Goal: Information Seeking & Learning: Learn about a topic

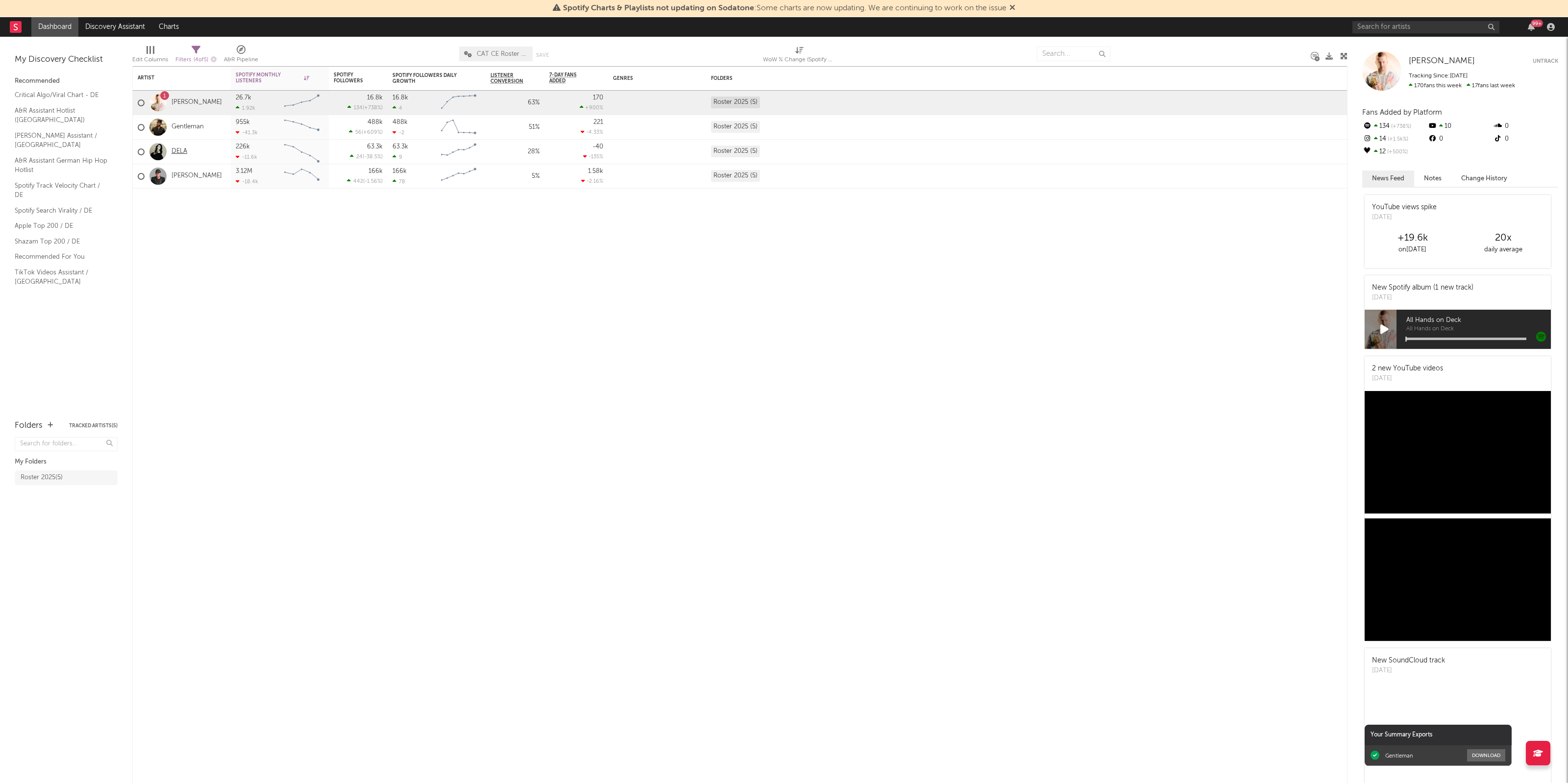
click at [177, 153] on link "DELA" at bounding box center [179, 152] width 16 height 8
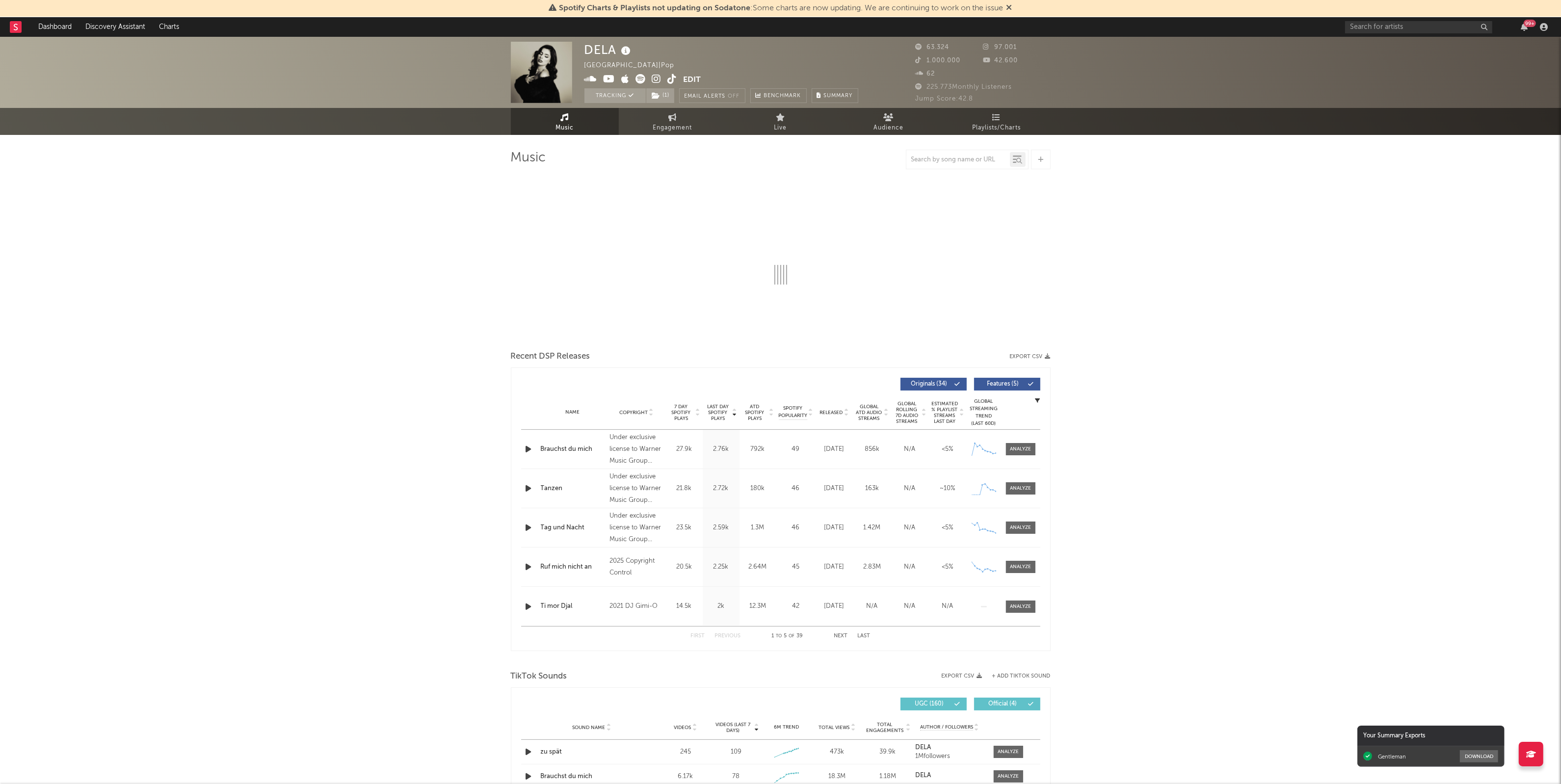
select select "6m"
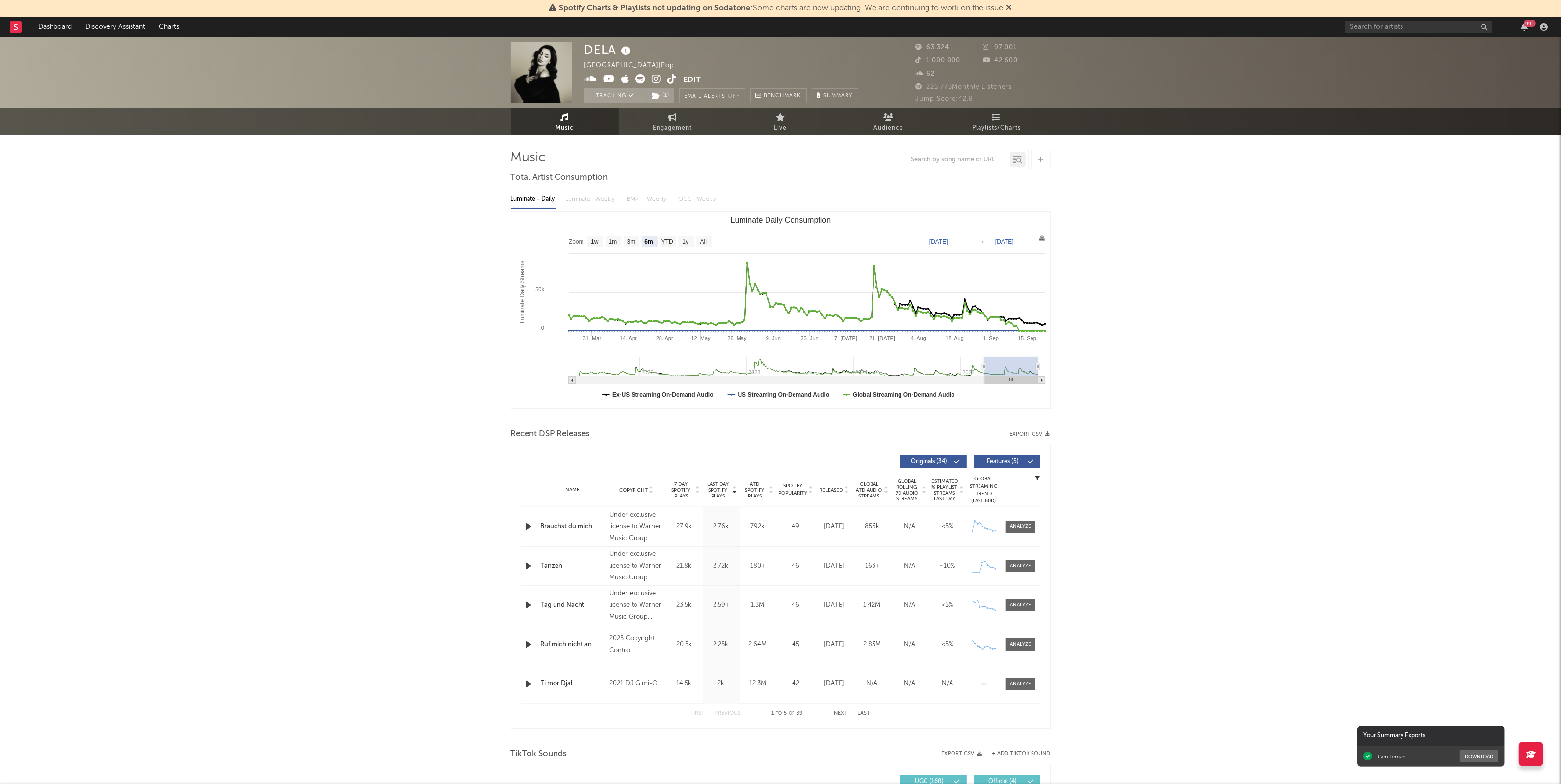
click at [1162, 386] on div "DELA [GEOGRAPHIC_DATA] | Pop Edit Tracking ( 1 ) Email Alerts Off Benchmark Sum…" at bounding box center [780, 777] width 1561 height 1482
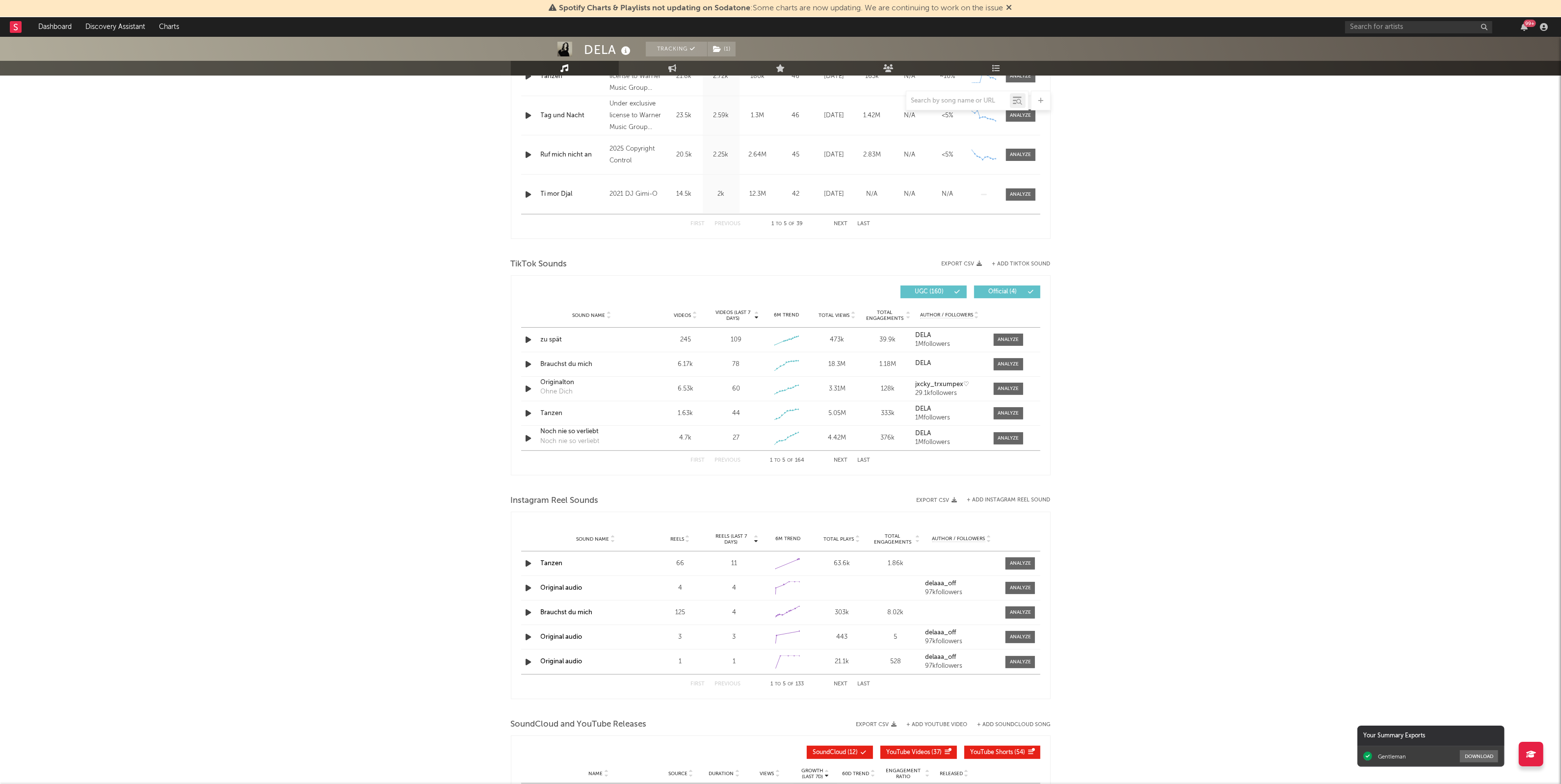
scroll to position [490, 0]
click at [1010, 338] on div at bounding box center [1008, 339] width 21 height 8
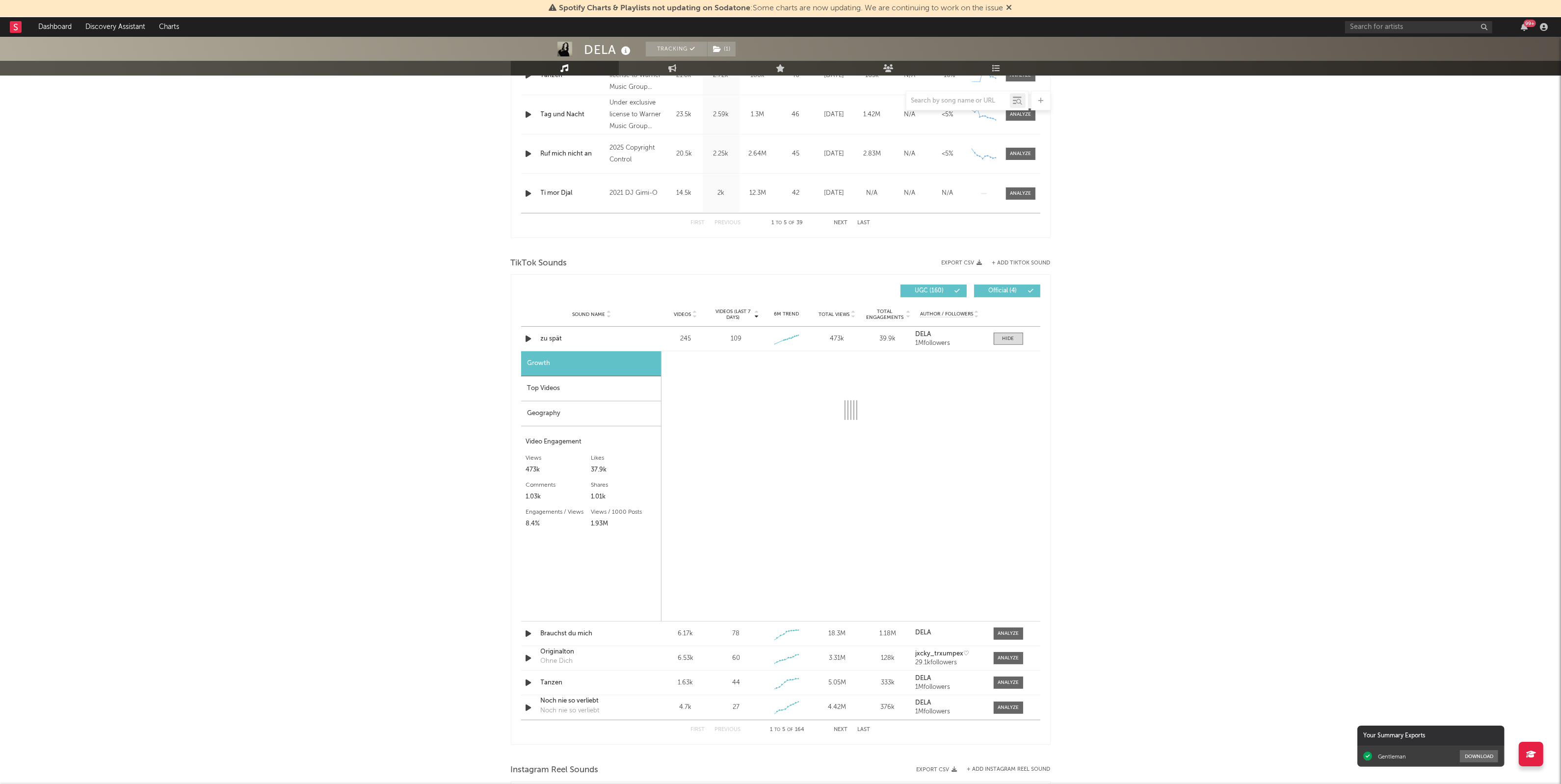
select select "1w"
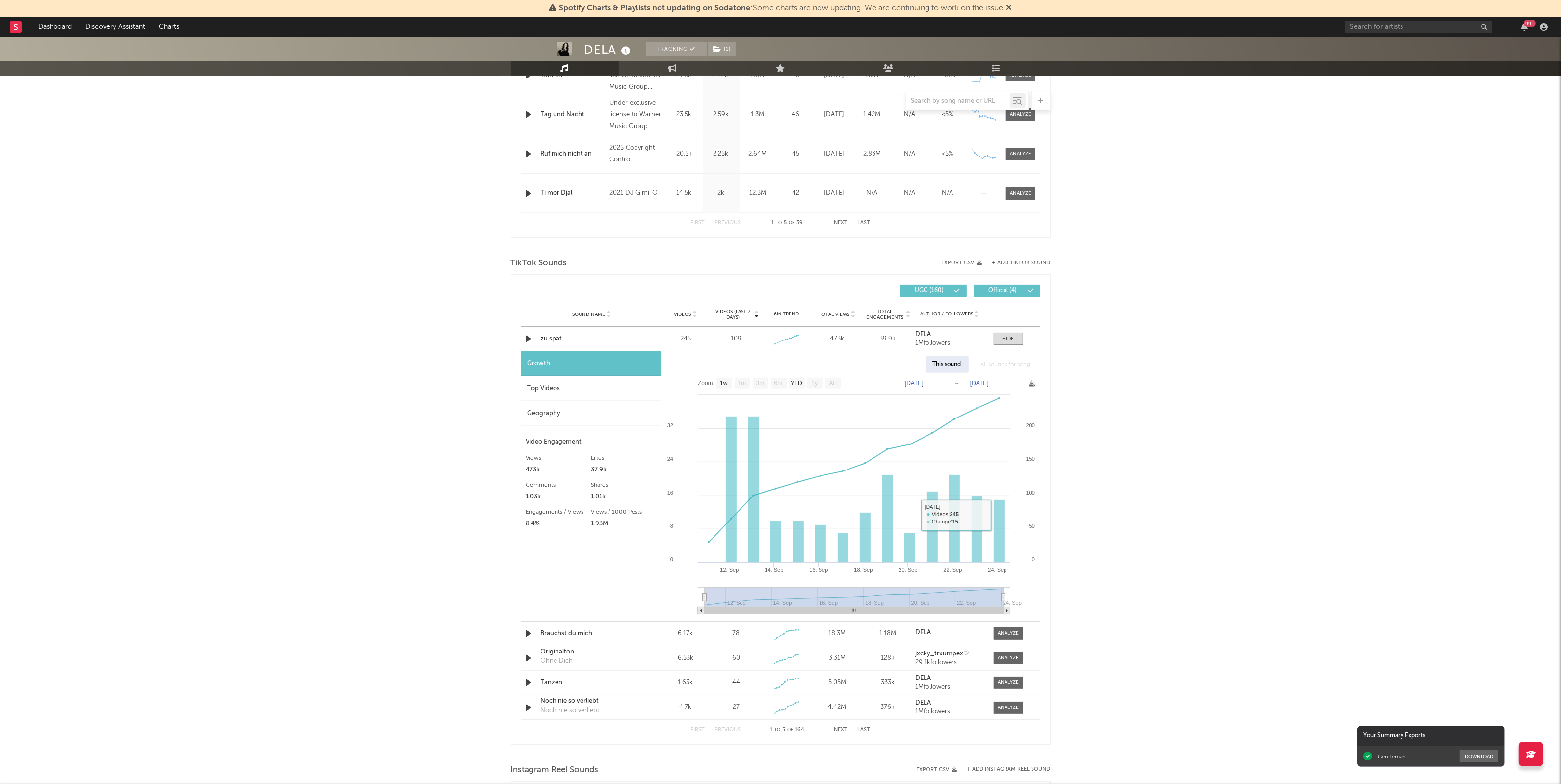
click at [1194, 498] on div "DELA Tracking ( 1 ) [GEOGRAPHIC_DATA] | Pop Edit Tracking ( 1 ) Email Alerts Of…" at bounding box center [780, 422] width 1561 height 1752
click at [541, 389] on div "Top Videos" at bounding box center [591, 389] width 140 height 25
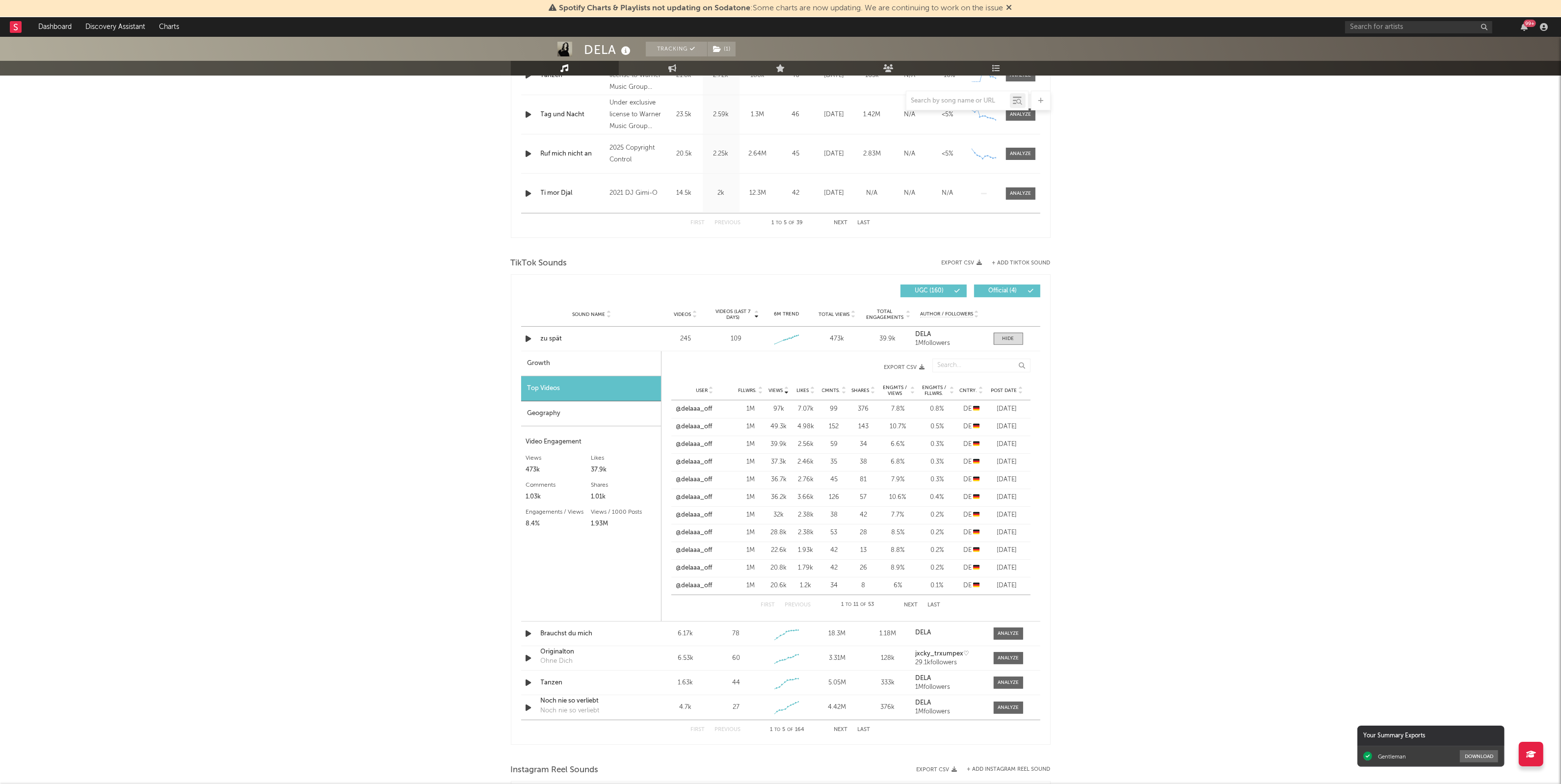
click at [1020, 392] on icon at bounding box center [1020, 392] width 5 height 4
click at [239, 461] on div "DELA Tracking ( 1 ) [GEOGRAPHIC_DATA] | Pop Edit Tracking ( 1 ) Email Alerts Of…" at bounding box center [780, 422] width 1561 height 1752
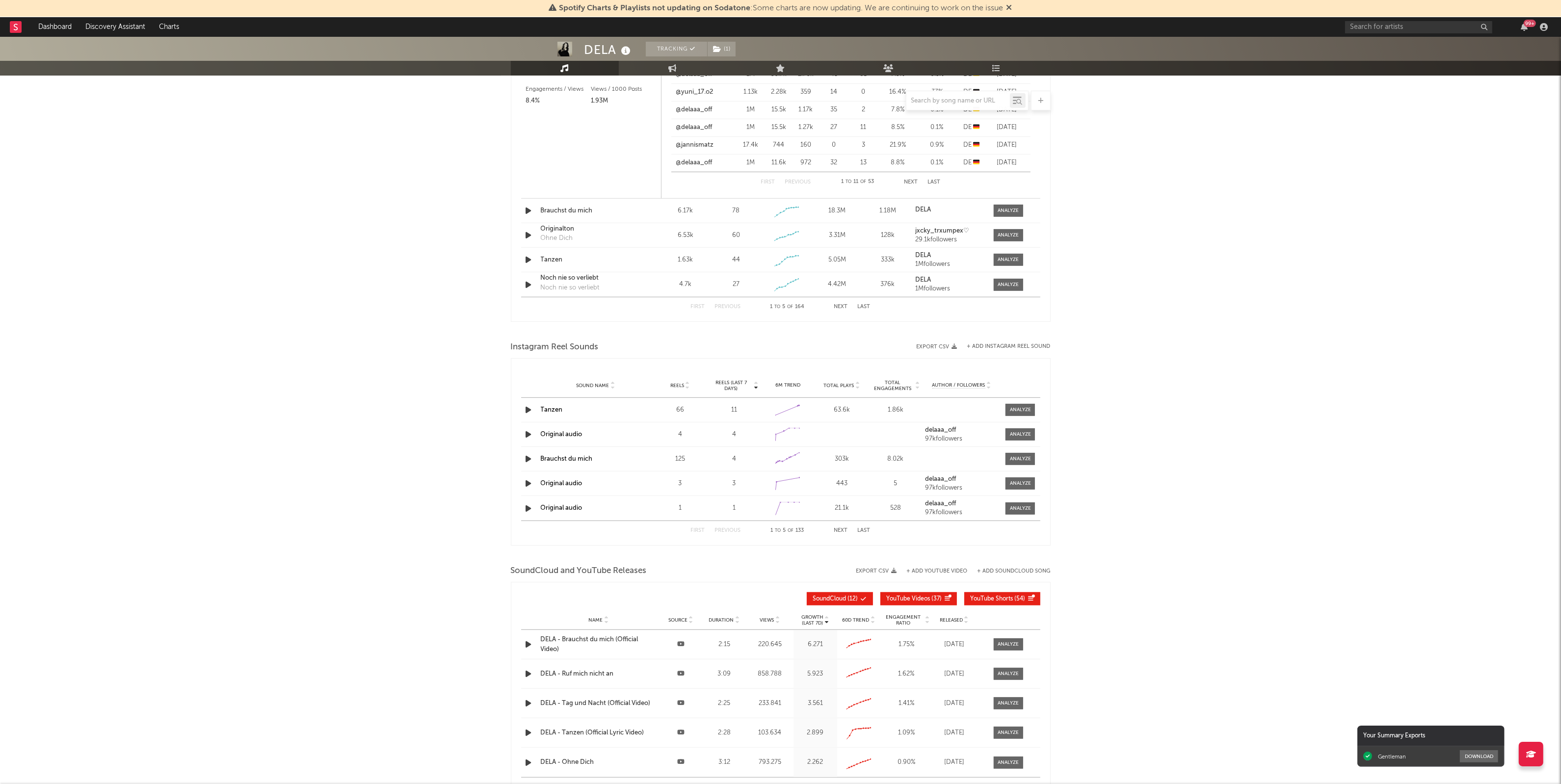
scroll to position [920, 0]
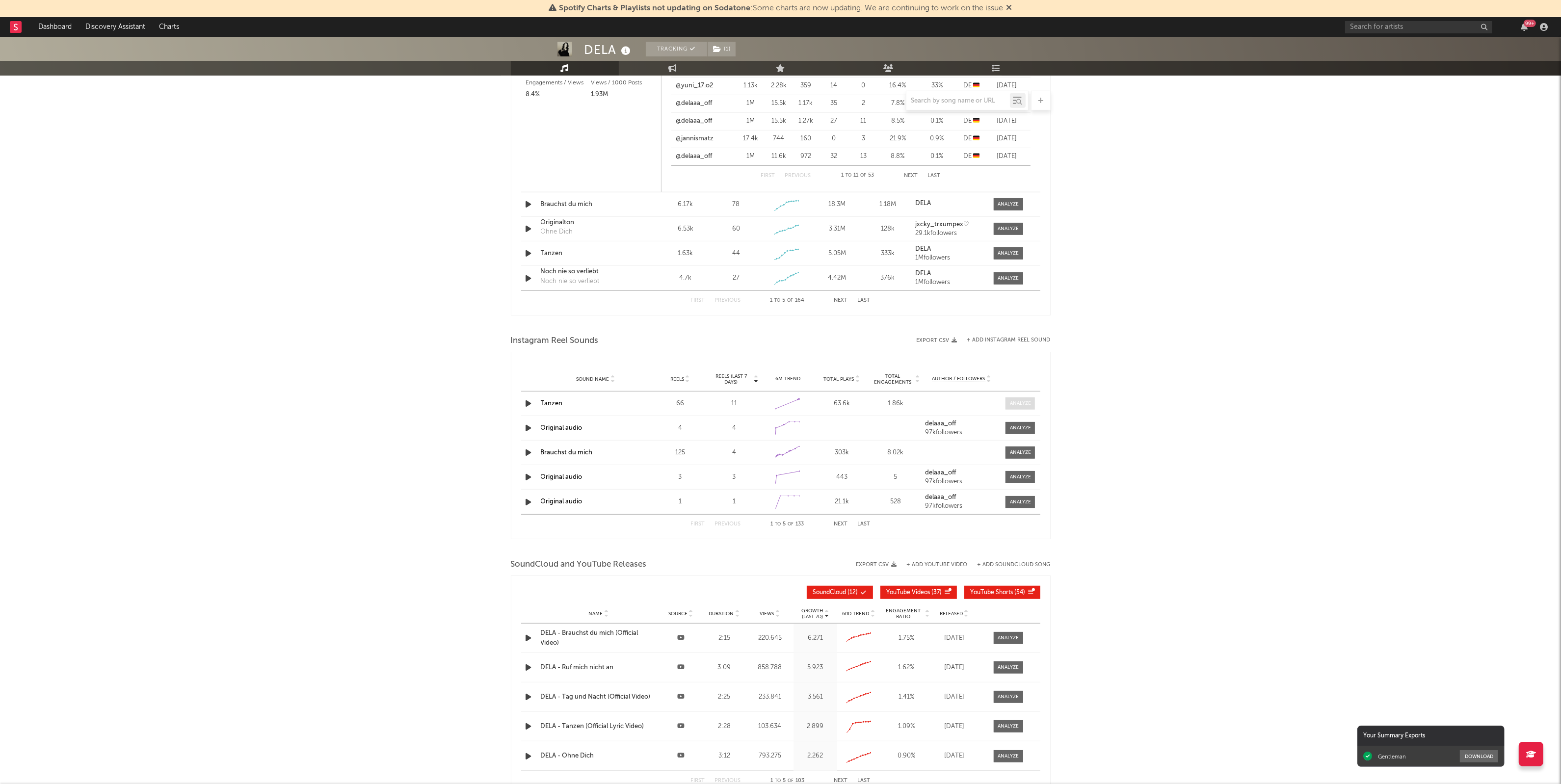
click at [1024, 408] on span at bounding box center [1020, 404] width 30 height 12
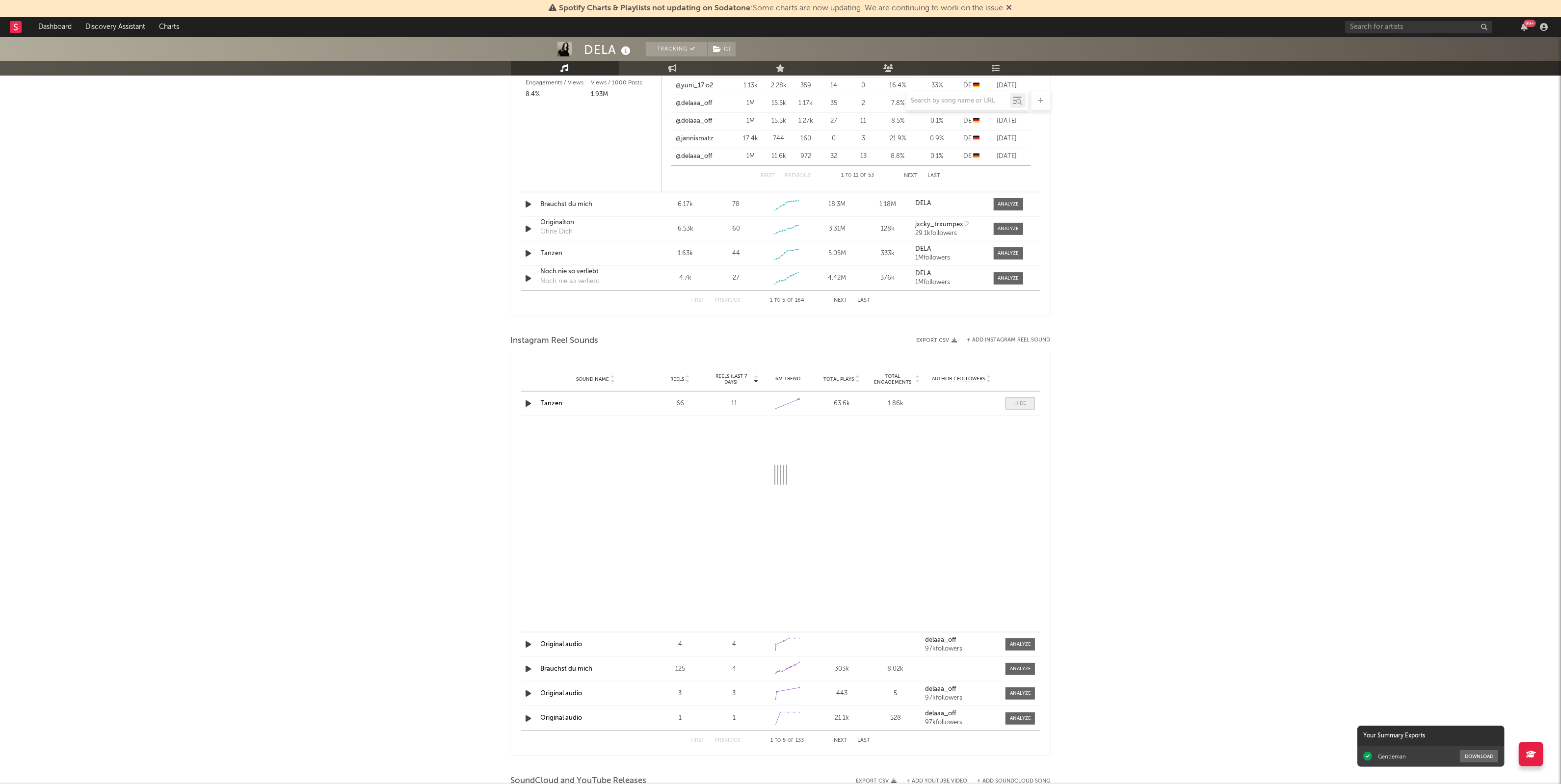
select select "1w"
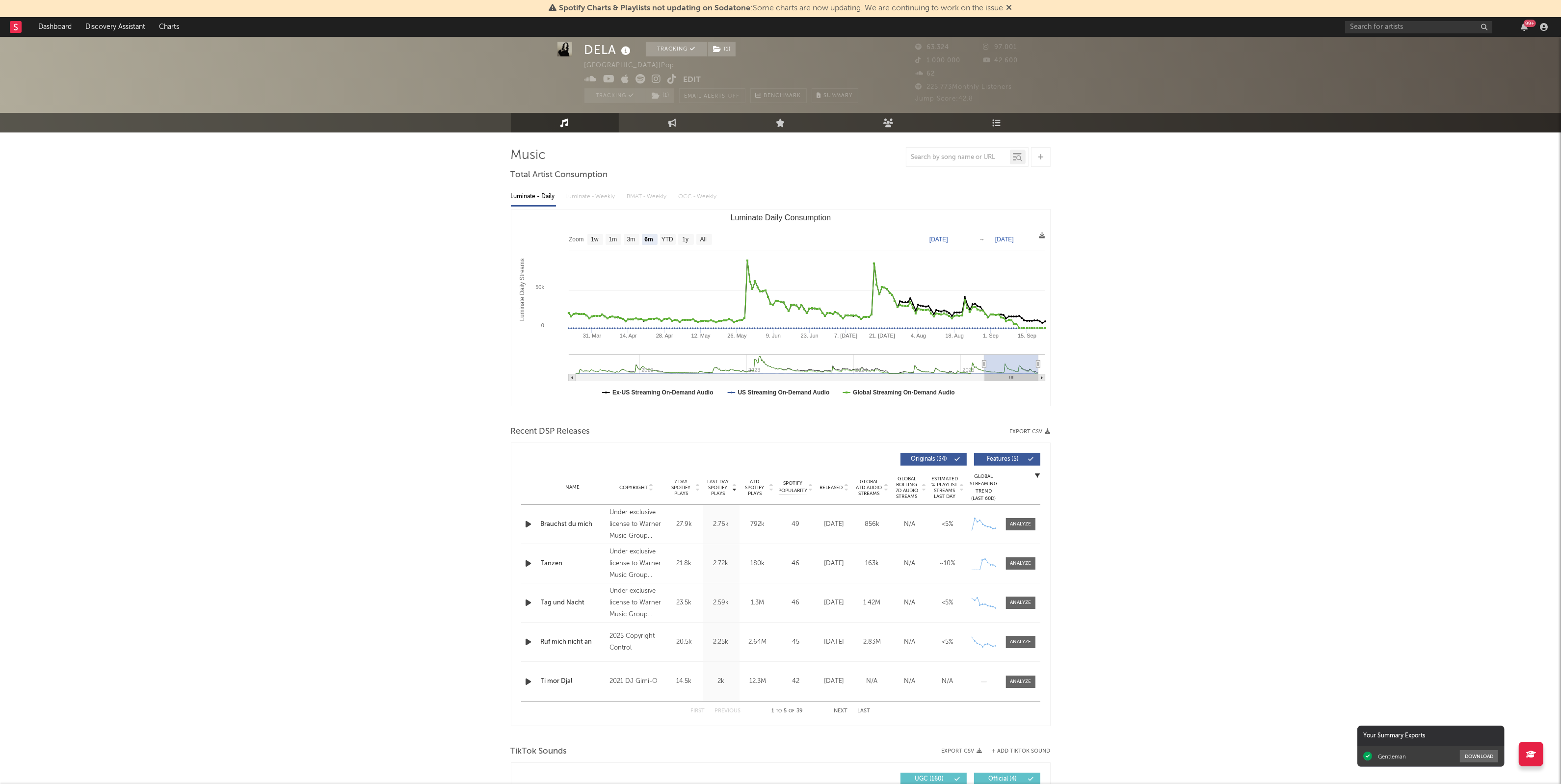
scroll to position [0, 0]
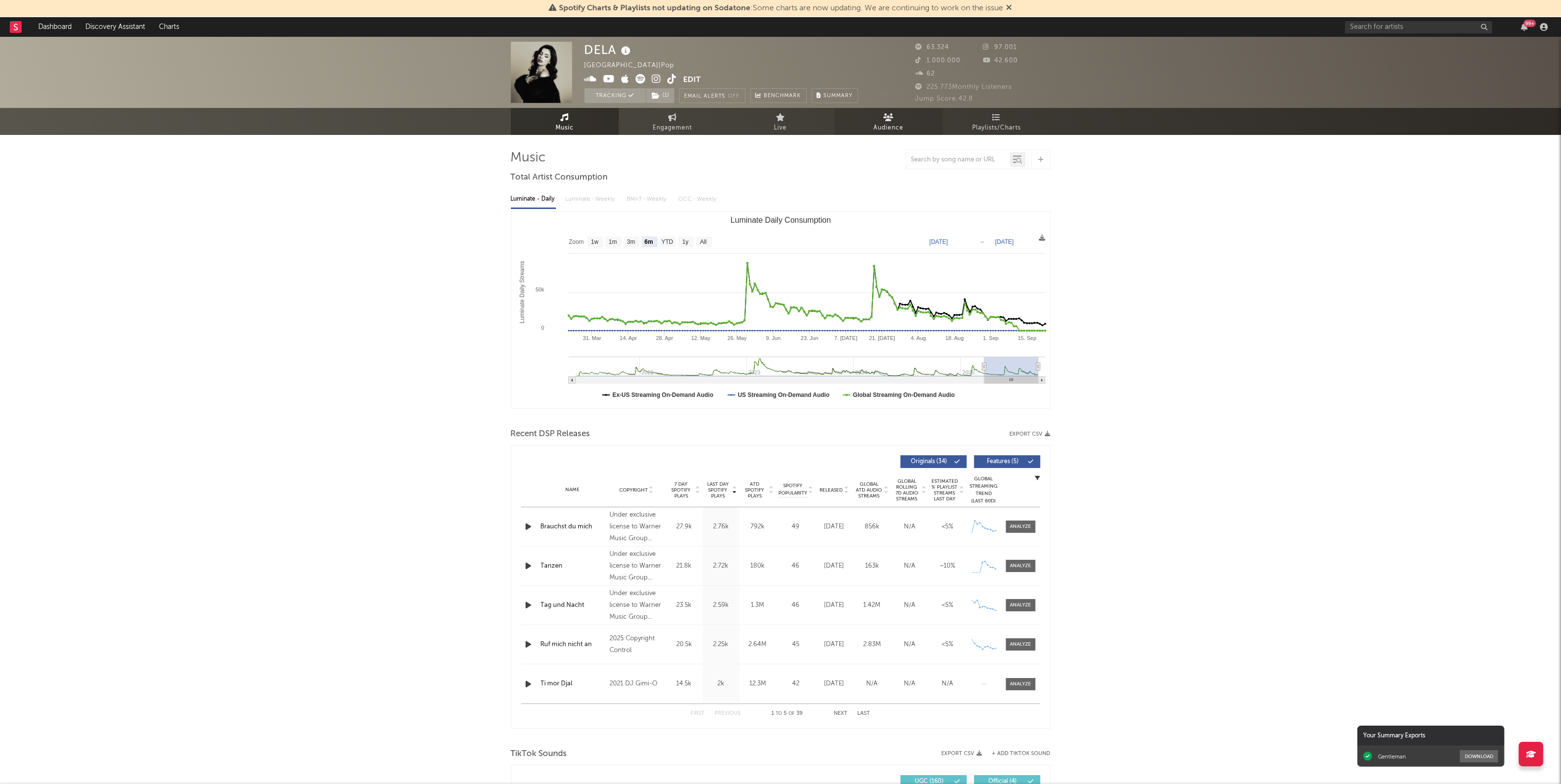
click at [889, 117] on icon at bounding box center [889, 117] width 11 height 8
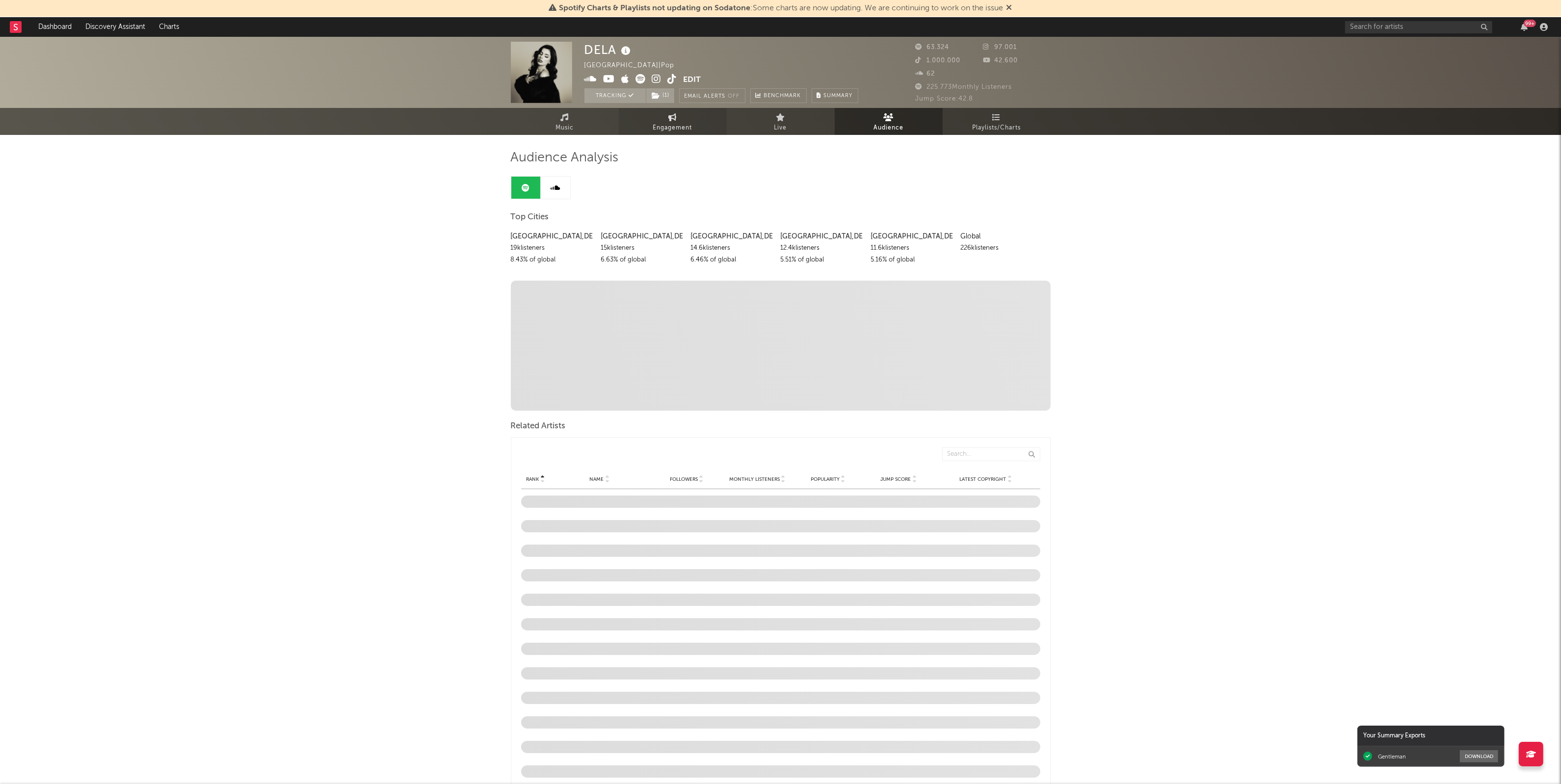
click at [675, 123] on span "Engagement" at bounding box center [673, 128] width 39 height 12
select select "1w"
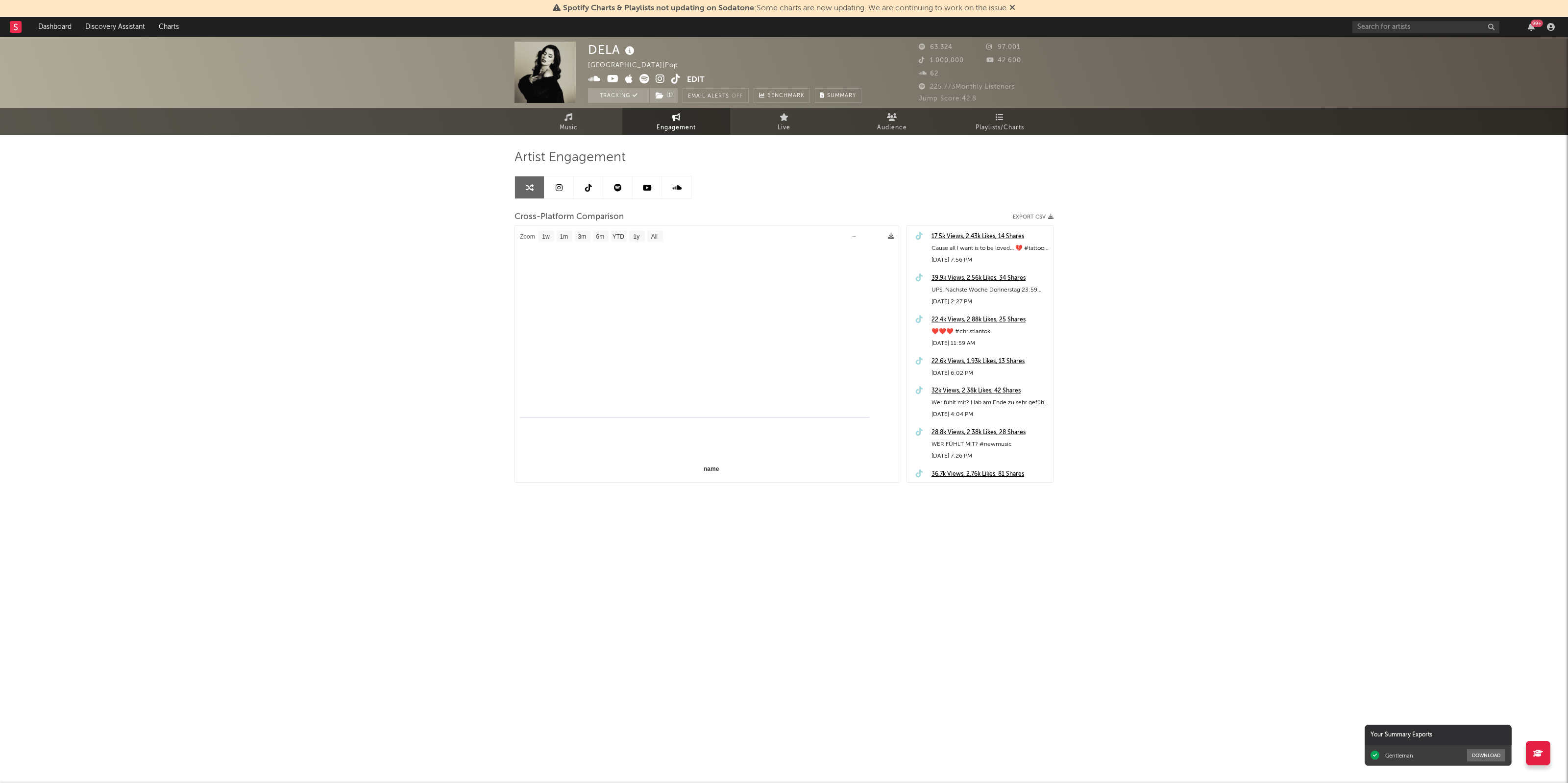
select select "1m"
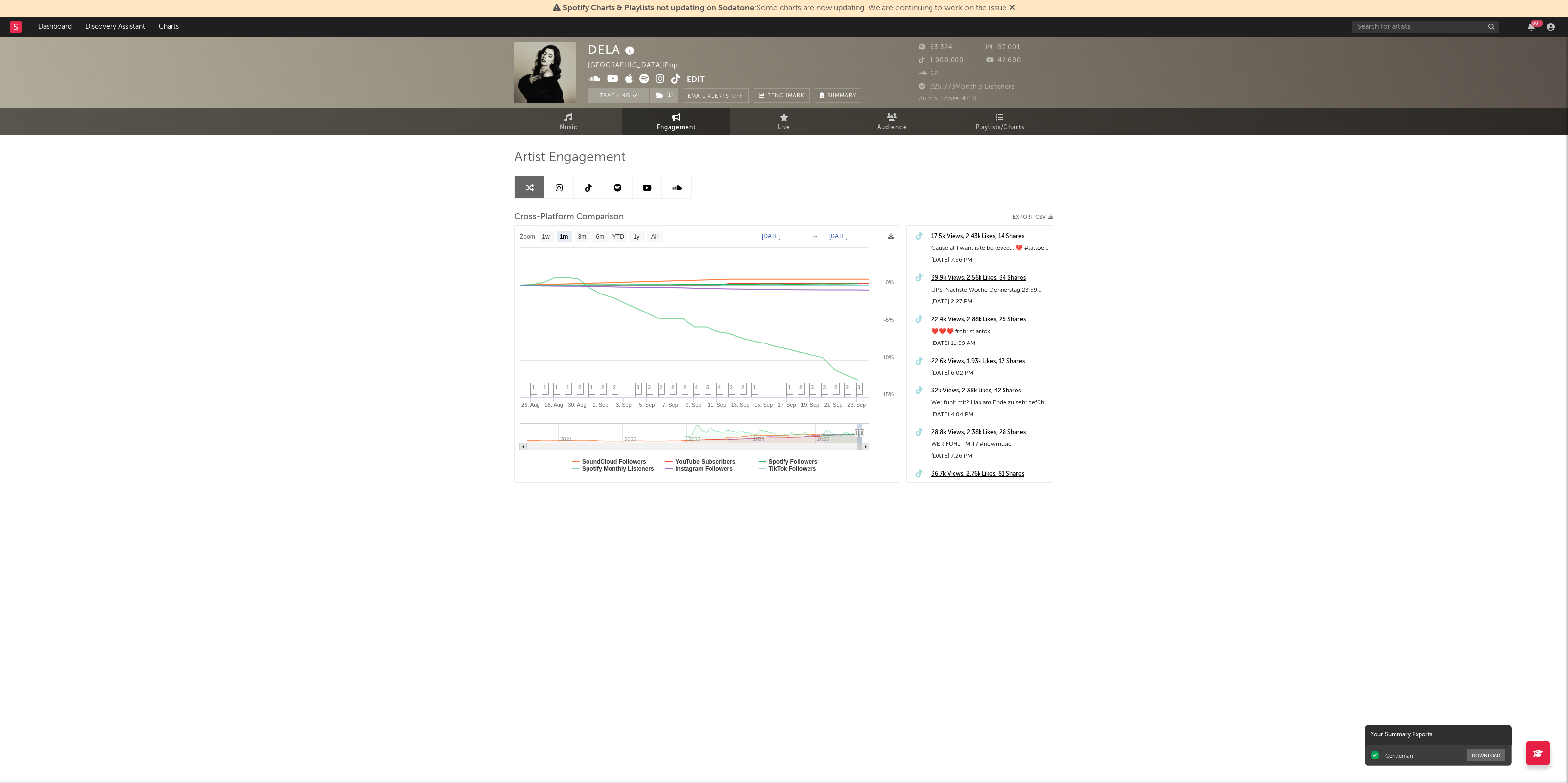
click at [334, 416] on div "DELA [GEOGRAPHIC_DATA] | Pop Edit Tracking ( 1 ) Email Alerts Off Benchmark Sum…" at bounding box center [784, 293] width 1568 height 515
click at [594, 183] on link at bounding box center [588, 187] width 30 height 22
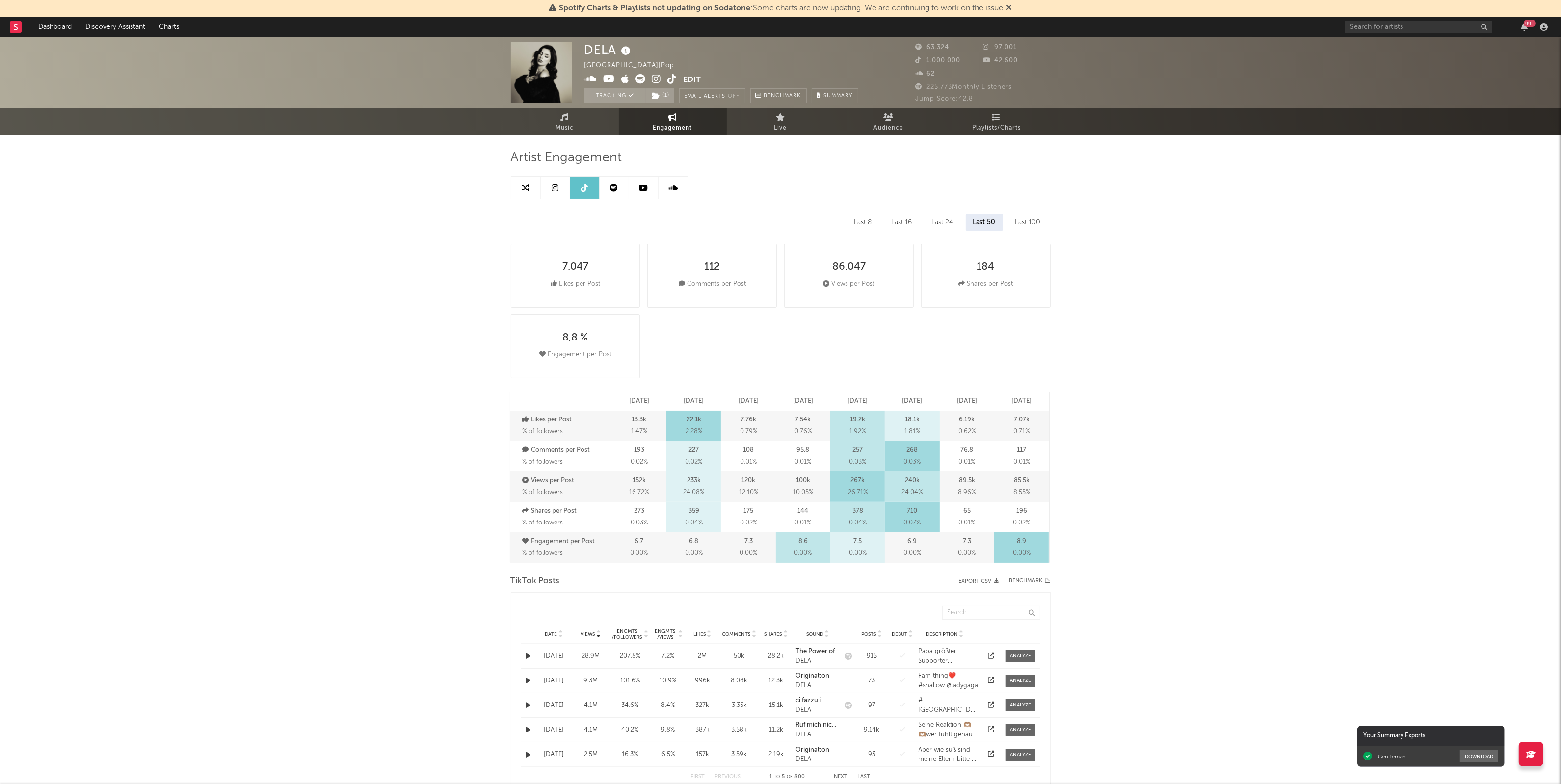
select select "6m"
drag, startPoint x: 1035, startPoint y: 481, endPoint x: 1002, endPoint y: 483, distance: 33.1
click at [1002, 483] on div "85.5k 8.55 %" at bounding box center [1022, 486] width 55 height 30
copy p "85.5k"
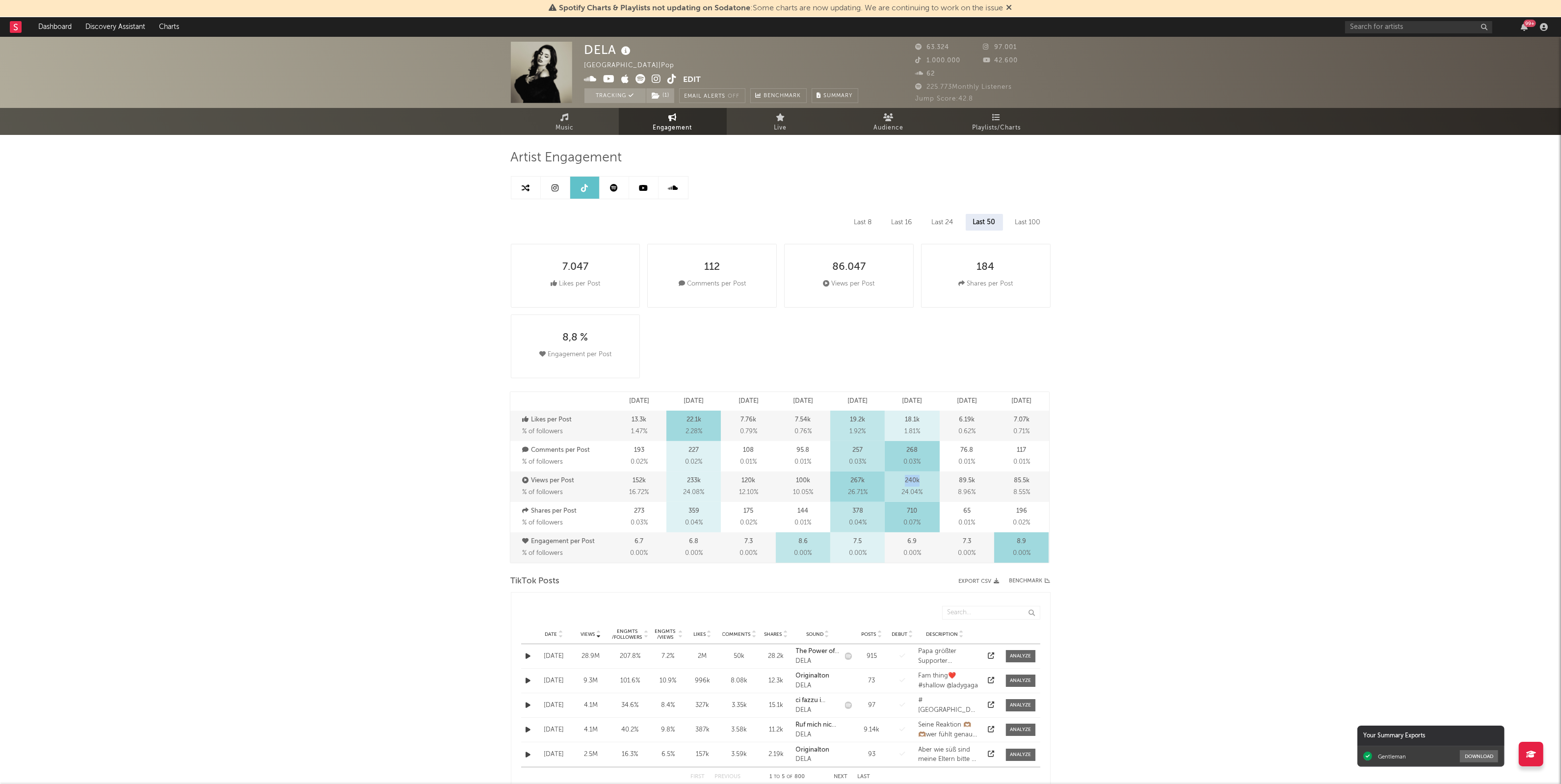
drag, startPoint x: 920, startPoint y: 480, endPoint x: 899, endPoint y: 481, distance: 21.0
click at [899, 481] on div "240k 24.04 %" at bounding box center [913, 486] width 55 height 30
copy p "240k"
drag, startPoint x: 815, startPoint y: 482, endPoint x: 788, endPoint y: 480, distance: 27.1
click at [788, 480] on div "100k 10.05 %" at bounding box center [803, 486] width 55 height 30
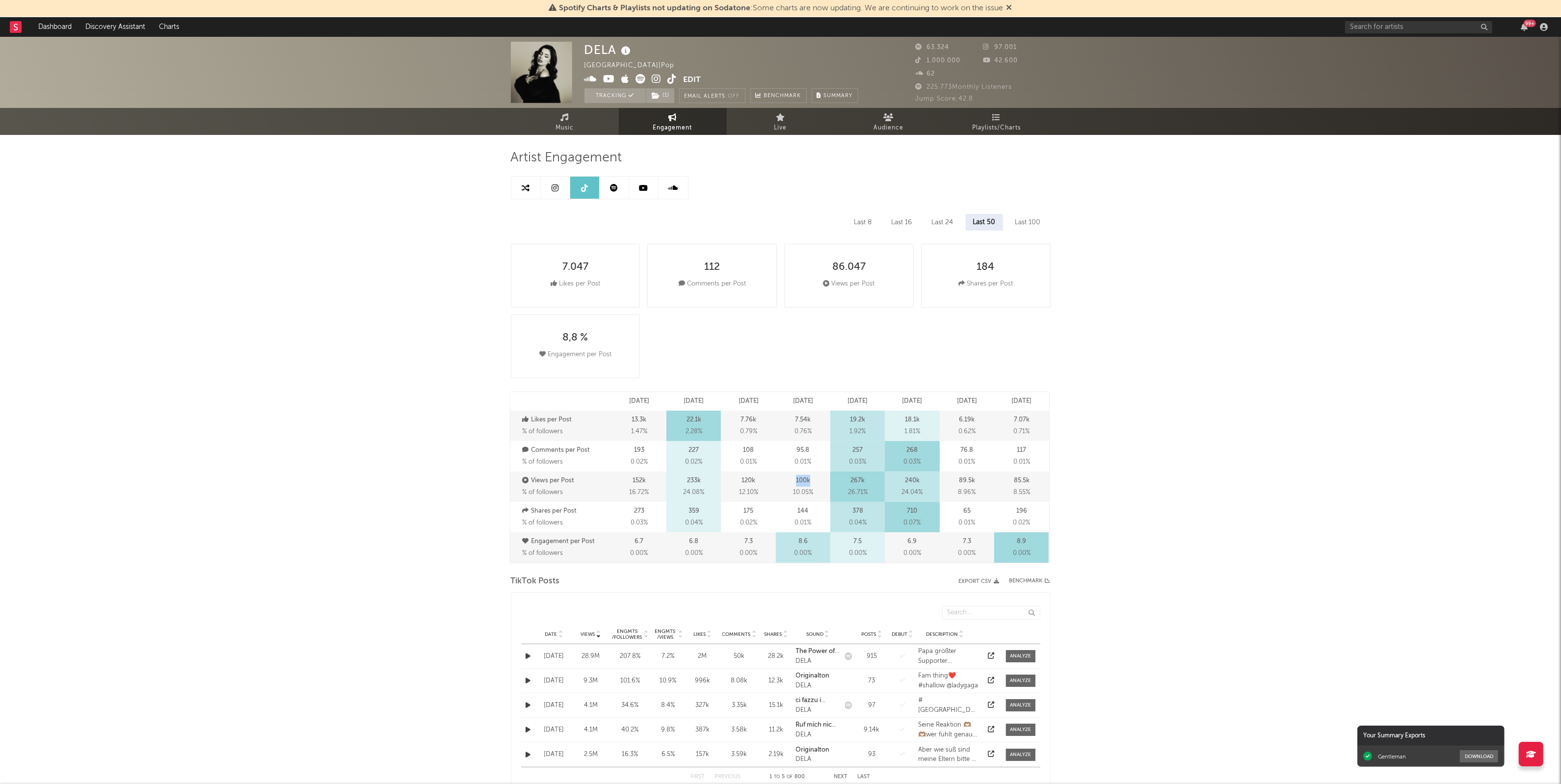
copy p "100k"
click at [1250, 457] on div "DELA [GEOGRAPHIC_DATA] | Pop Edit Tracking ( 1 ) Email Alerts Off Benchmark Sum…" at bounding box center [780, 789] width 1561 height 1504
click at [557, 121] on link "Music" at bounding box center [565, 121] width 108 height 27
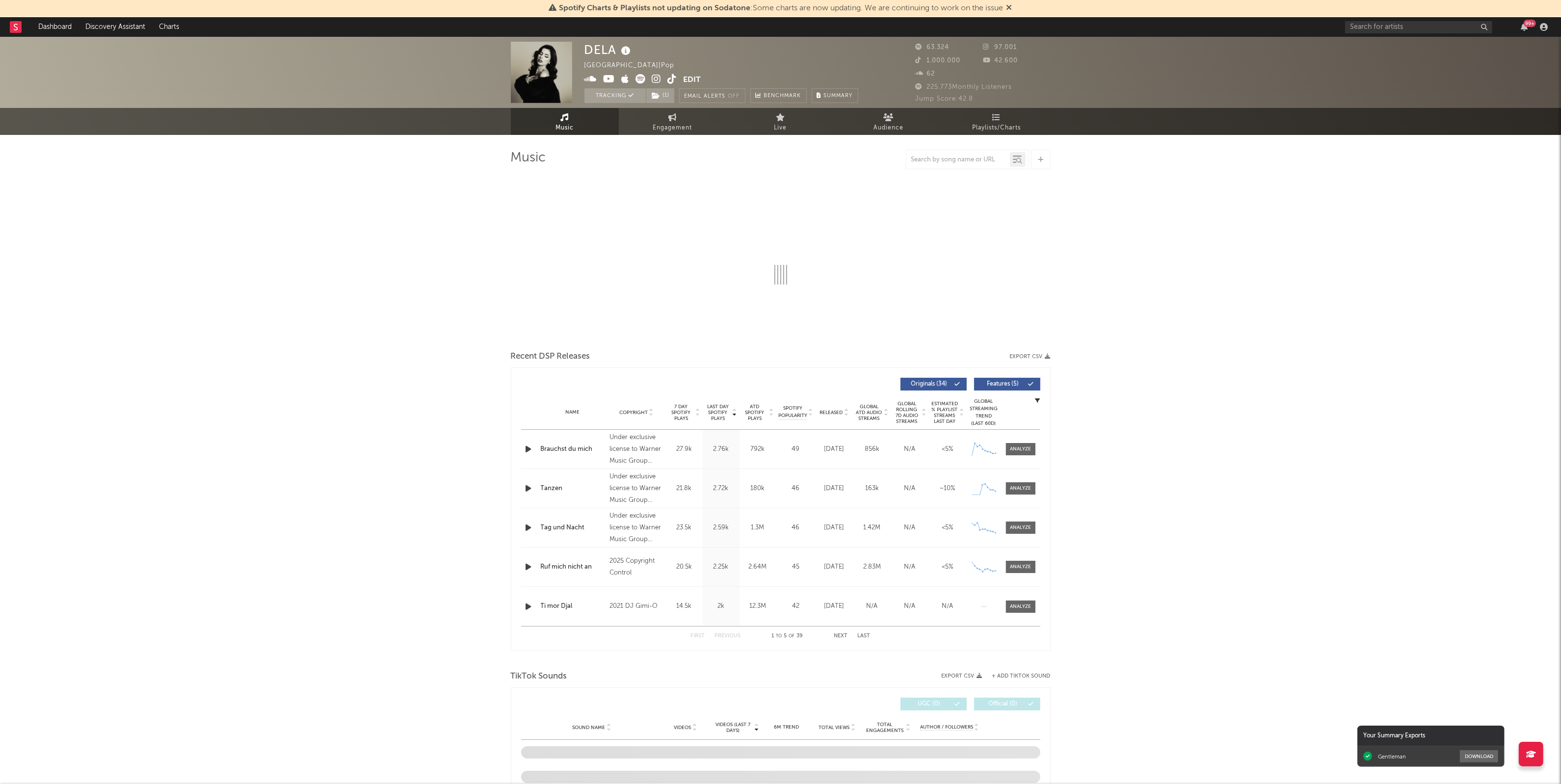
select select "6m"
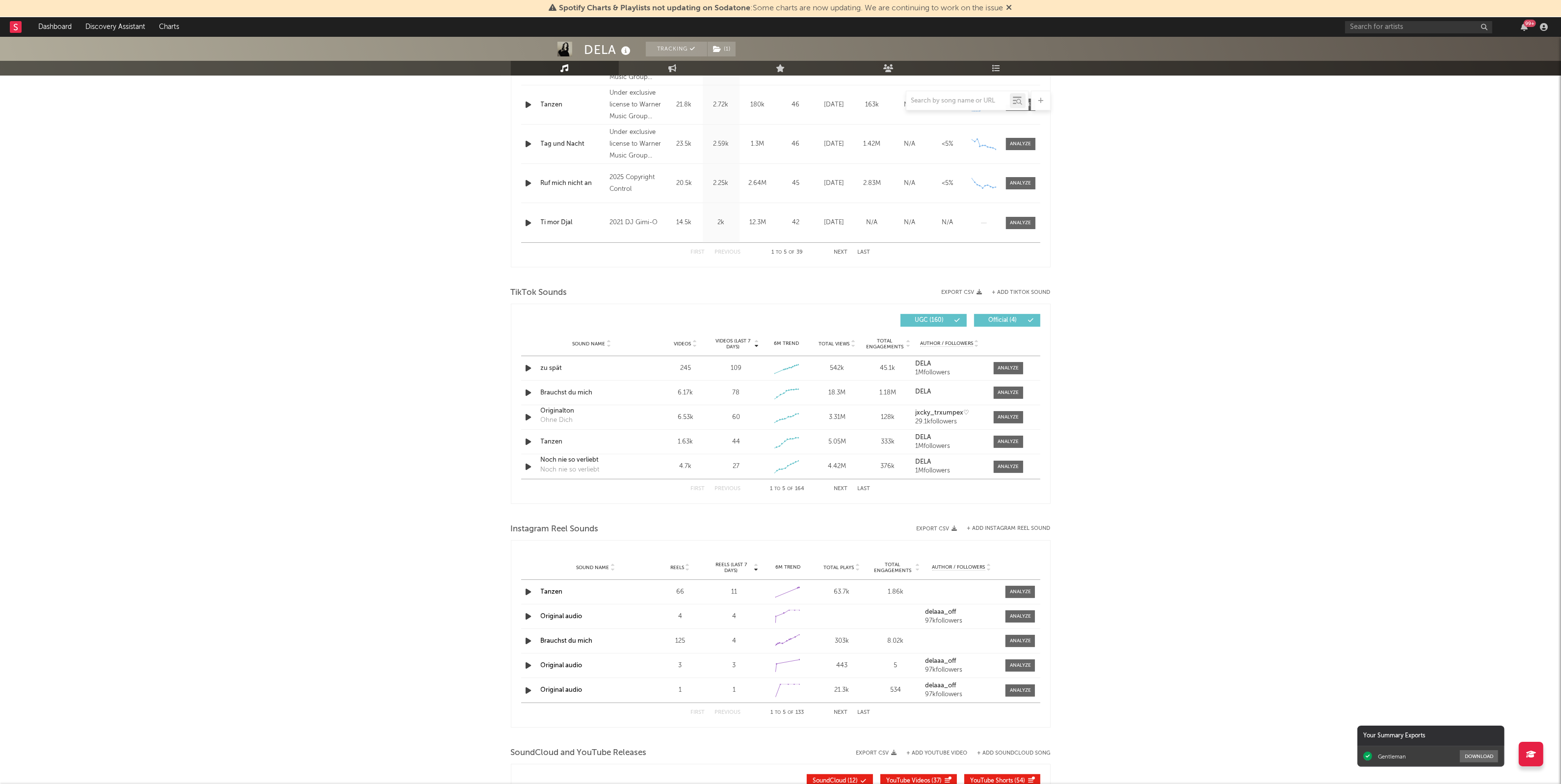
scroll to position [490, 0]
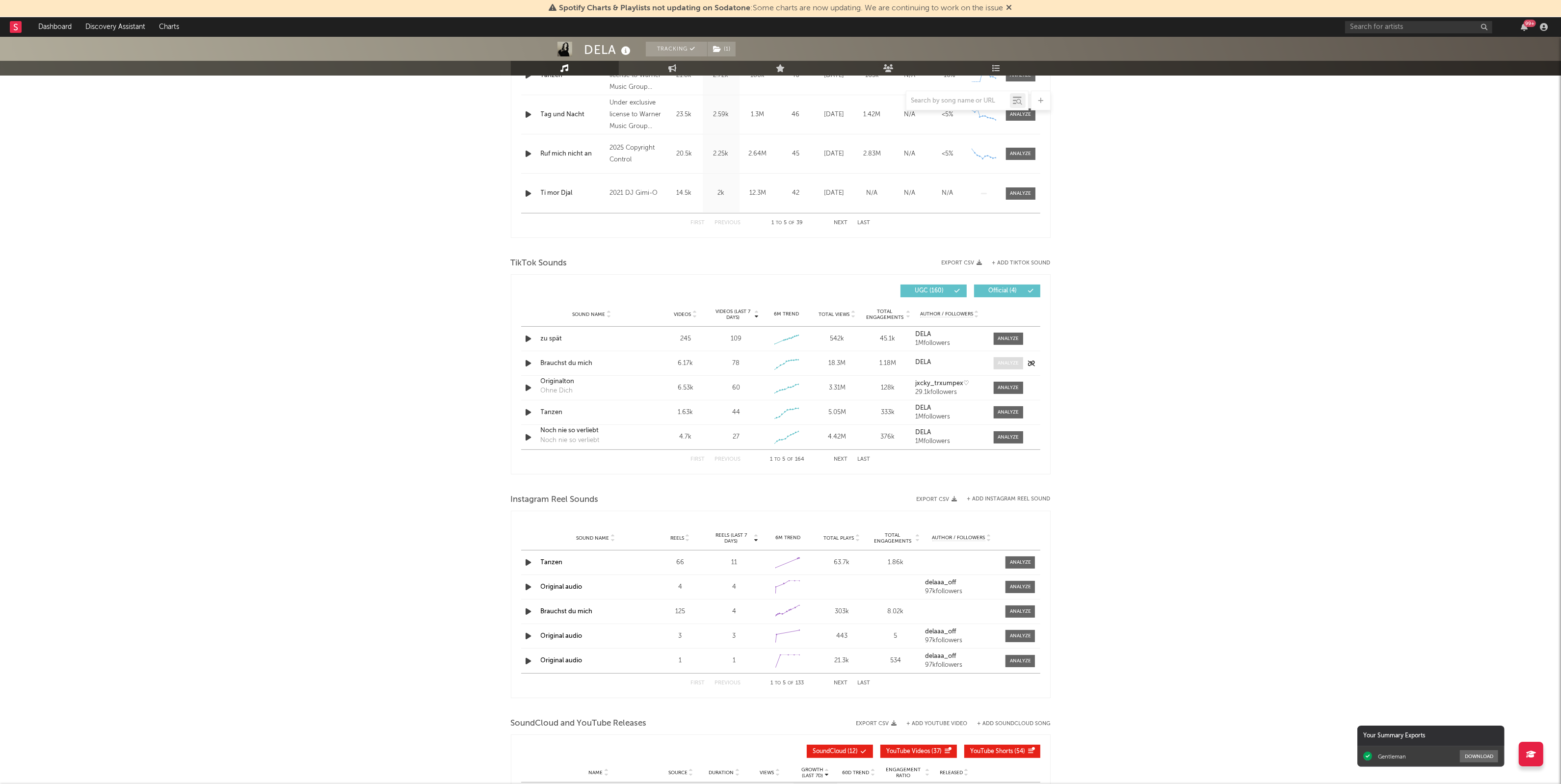
click at [1008, 364] on div at bounding box center [1008, 364] width 21 height 8
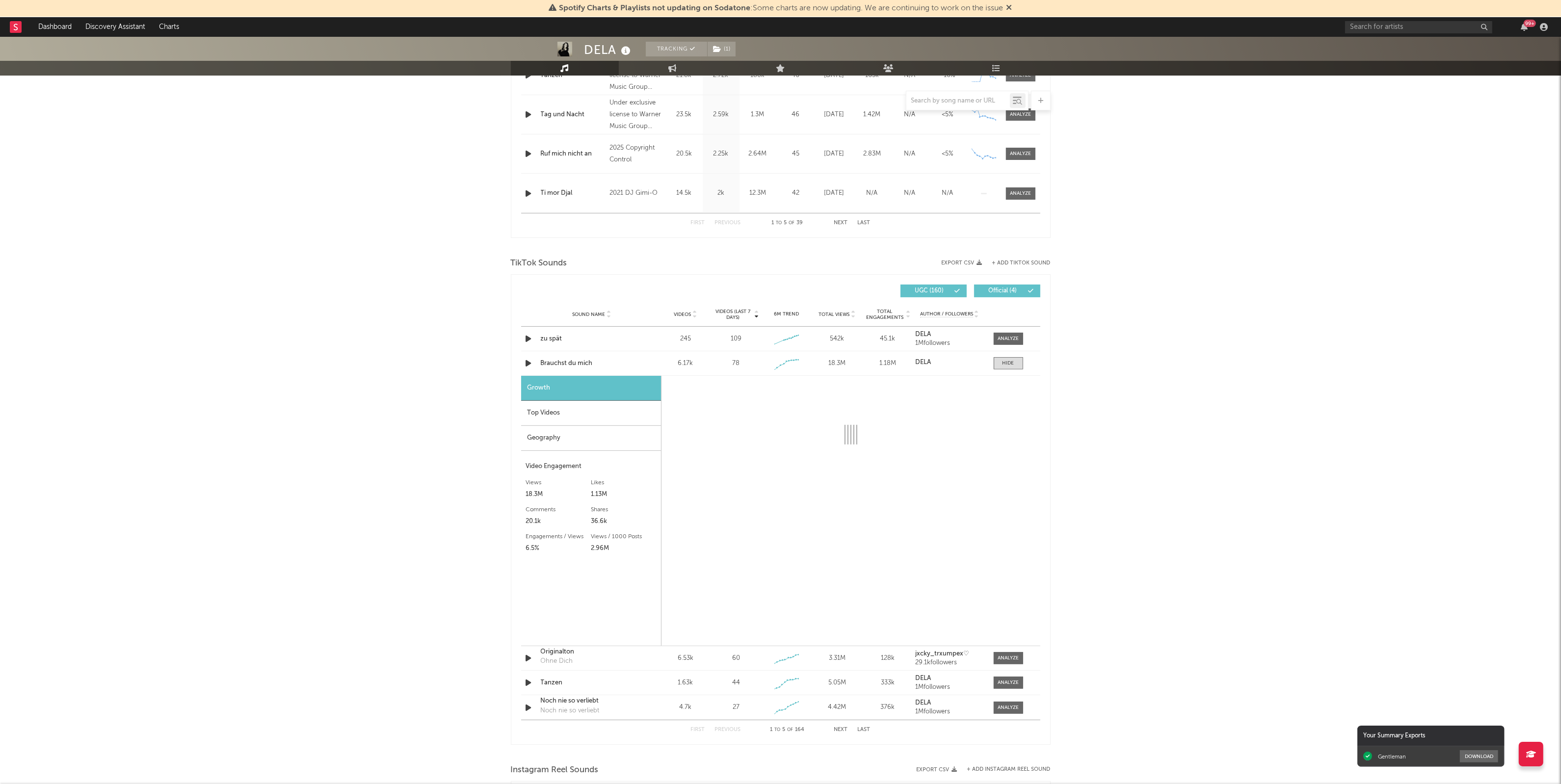
select select "1w"
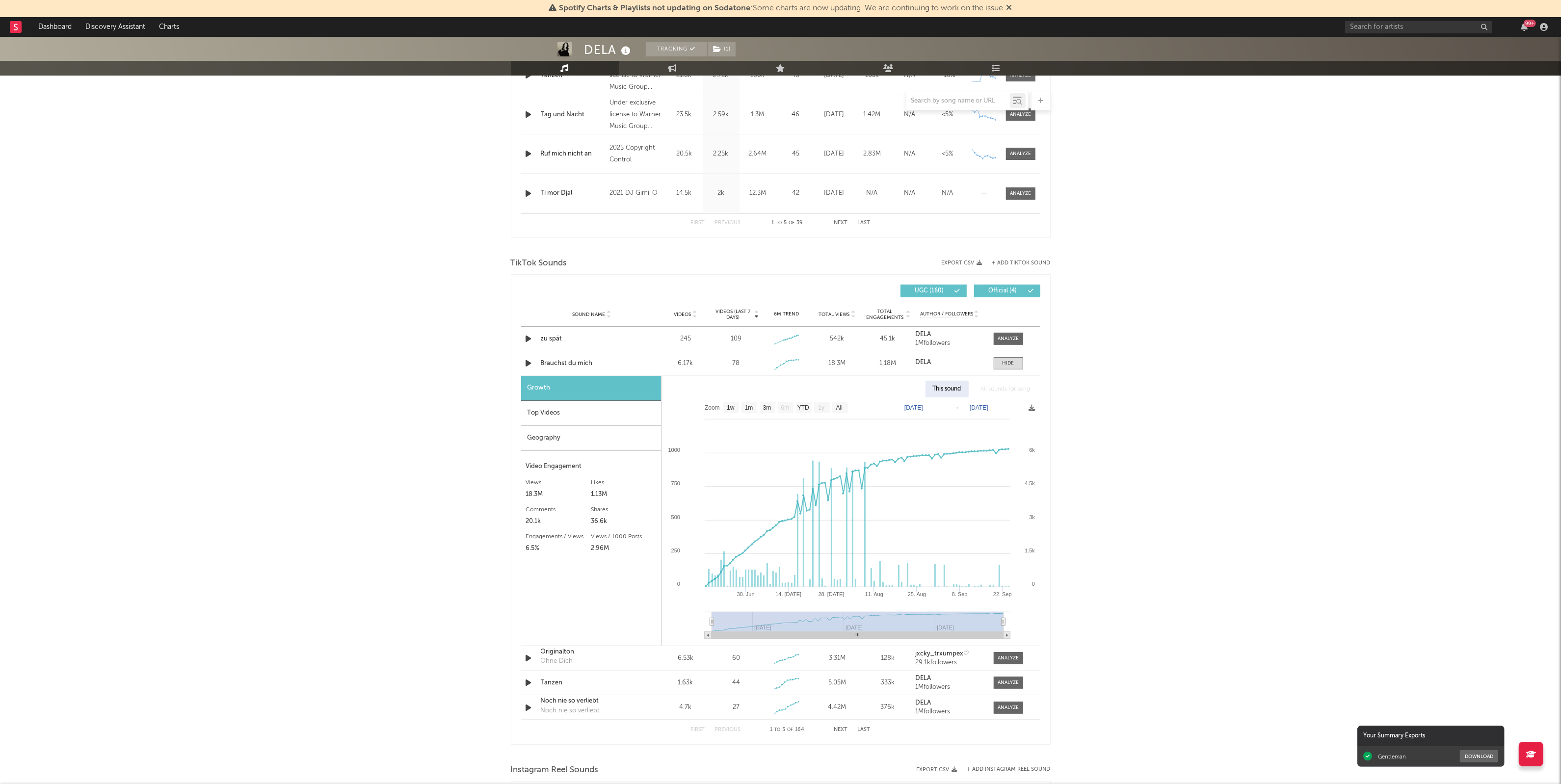
click at [297, 395] on div "DELA Tracking ( 1 ) [GEOGRAPHIC_DATA] | Pop Edit Tracking ( 1 ) Email Alerts Of…" at bounding box center [780, 422] width 1561 height 1752
